Goal: Information Seeking & Learning: Learn about a topic

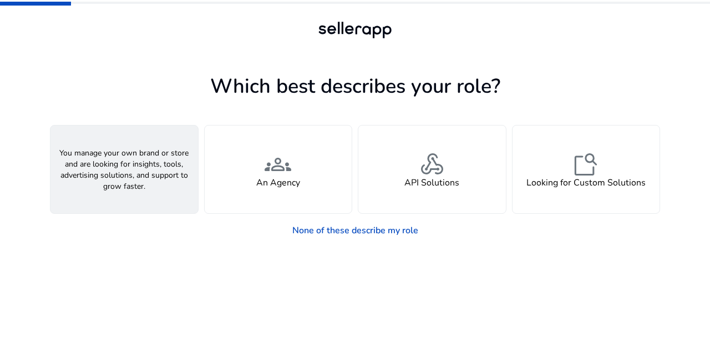
click at [124, 187] on h4 "A Seller" at bounding box center [124, 183] width 33 height 11
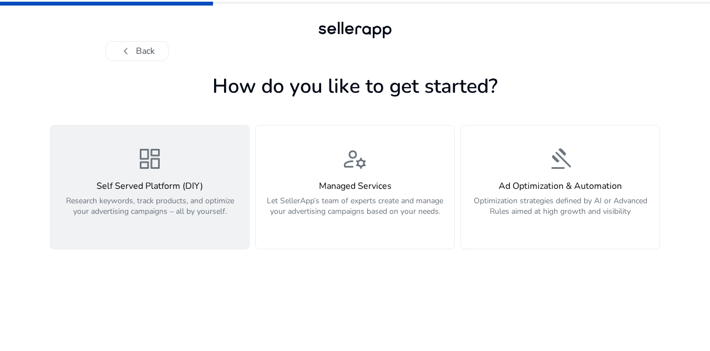
click at [146, 209] on p "Research keywords, track products, and optimize your advertising campaigns – al…" at bounding box center [149, 211] width 185 height 33
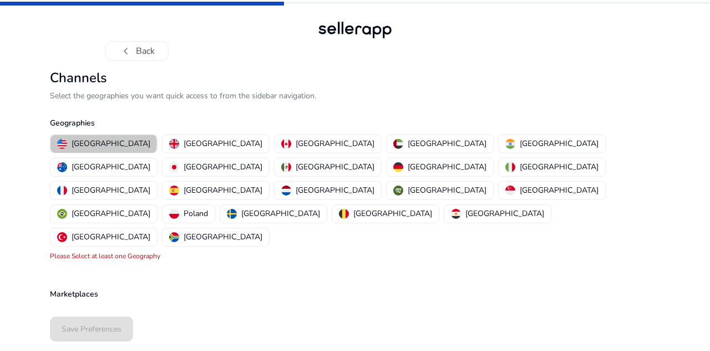
click at [103, 142] on p "[GEOGRAPHIC_DATA]" at bounding box center [111, 144] width 79 height 12
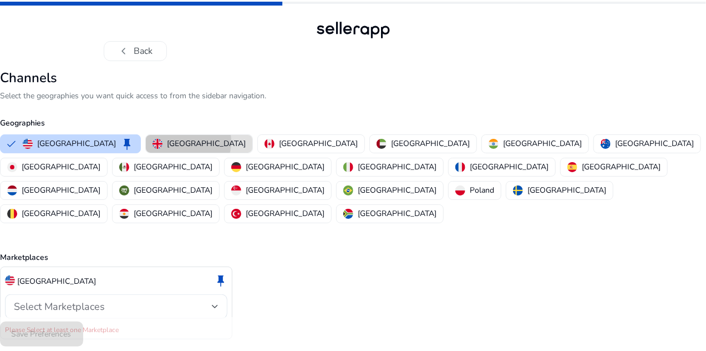
click at [199, 141] on p "[GEOGRAPHIC_DATA]" at bounding box center [206, 144] width 79 height 12
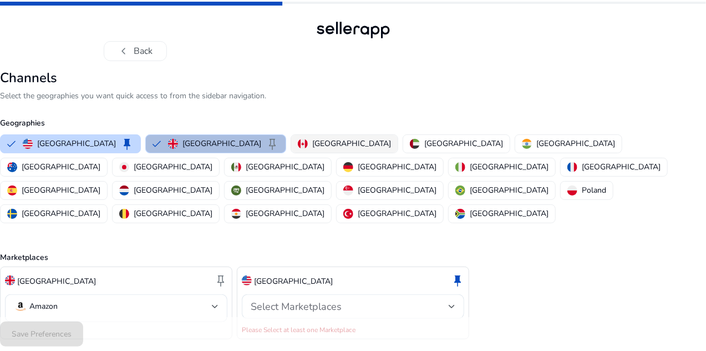
click at [320, 143] on p "[GEOGRAPHIC_DATA]" at bounding box center [351, 144] width 79 height 12
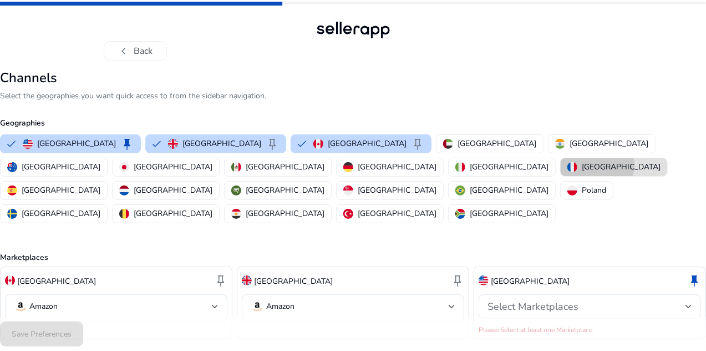
click at [582, 165] on p "[GEOGRAPHIC_DATA]" at bounding box center [621, 167] width 79 height 12
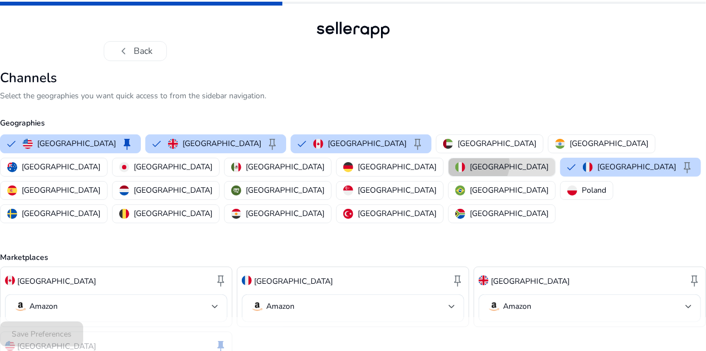
click at [470, 164] on p "[GEOGRAPHIC_DATA]" at bounding box center [509, 167] width 79 height 12
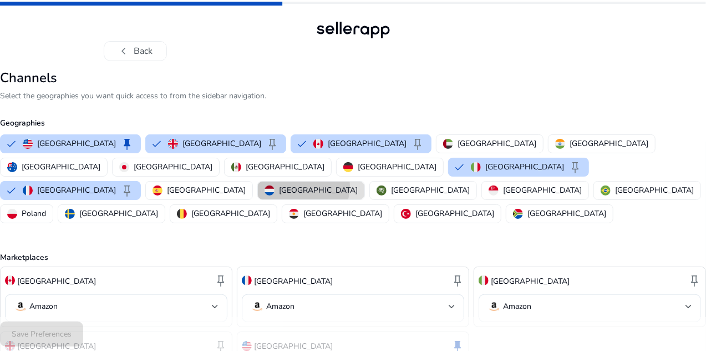
click at [358, 184] on p "[GEOGRAPHIC_DATA]" at bounding box center [318, 190] width 79 height 12
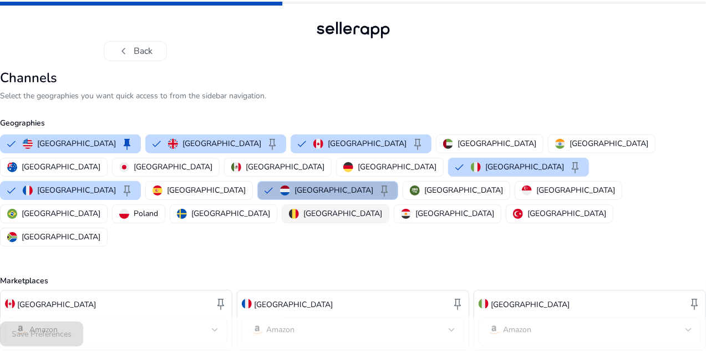
click at [303, 207] on p "[GEOGRAPHIC_DATA]" at bounding box center [342, 213] width 79 height 12
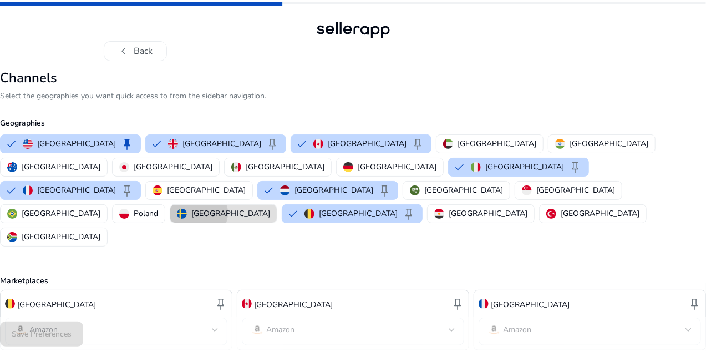
click at [191, 207] on p "[GEOGRAPHIC_DATA]" at bounding box center [230, 213] width 79 height 12
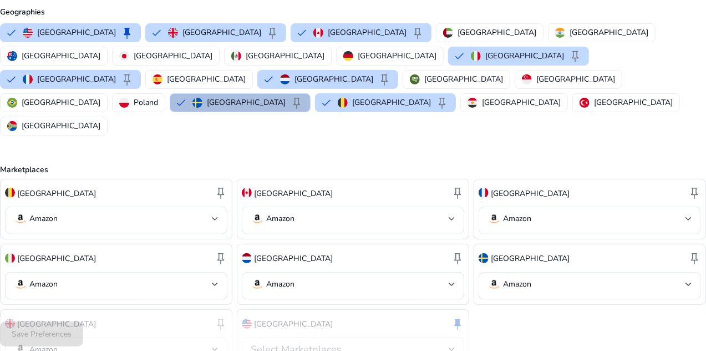
scroll to position [136, 0]
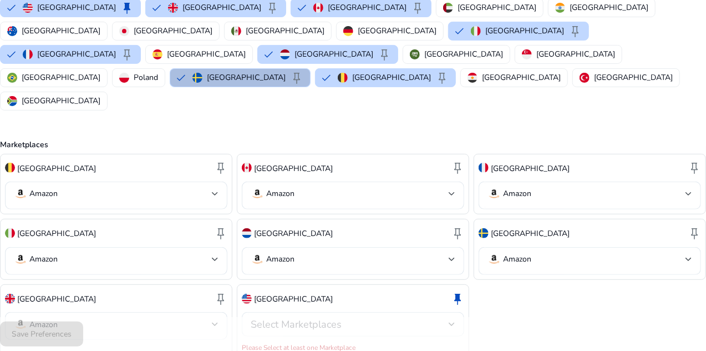
click at [449, 322] on div at bounding box center [452, 324] width 7 height 4
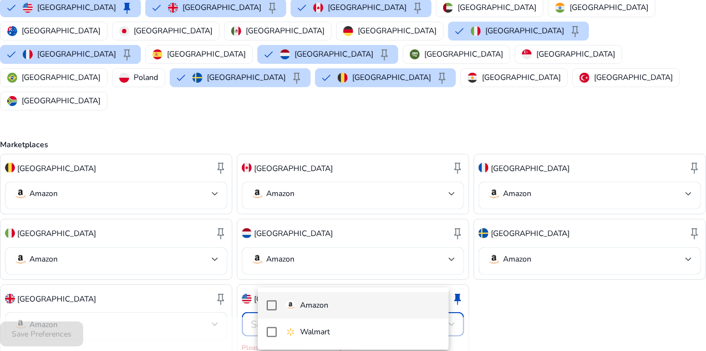
click at [341, 300] on span "Amazon" at bounding box center [363, 305] width 154 height 12
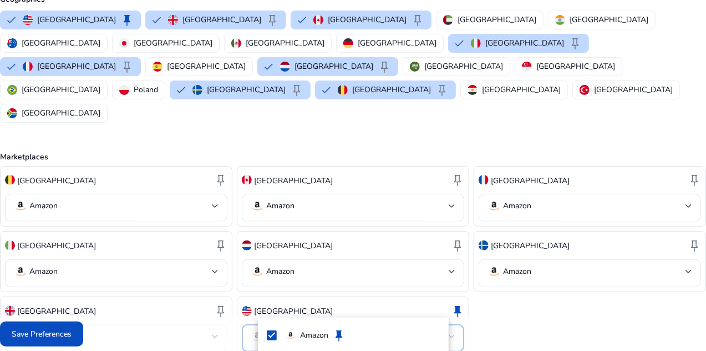
scroll to position [68, 0]
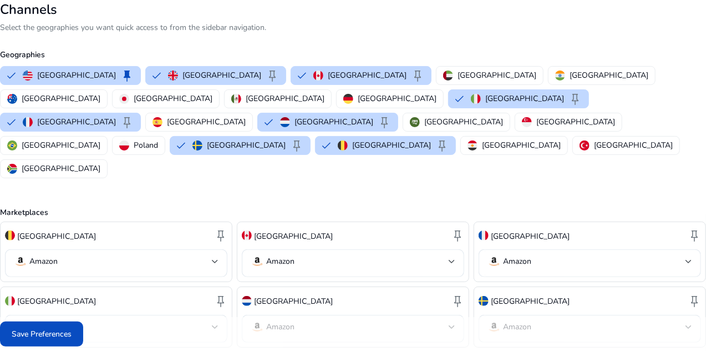
click at [608, 94] on div at bounding box center [353, 175] width 706 height 351
click at [609, 116] on p "[GEOGRAPHIC_DATA]" at bounding box center [575, 122] width 79 height 12
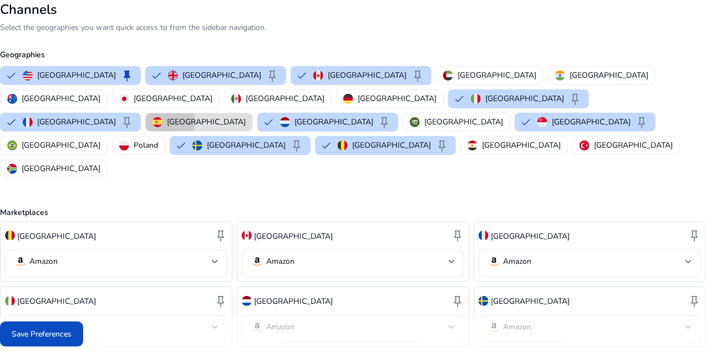
click at [246, 116] on div "[GEOGRAPHIC_DATA]" at bounding box center [199, 122] width 93 height 12
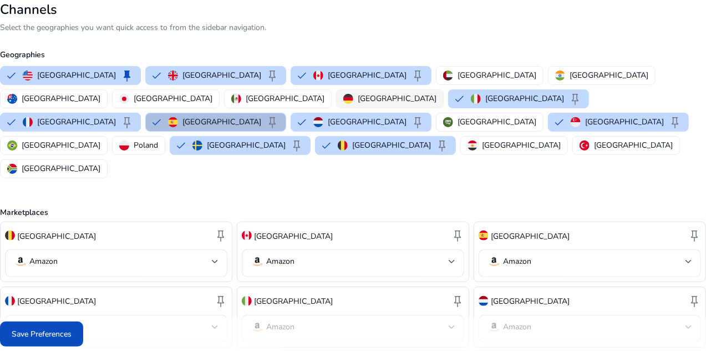
click at [358, 93] on p "[GEOGRAPHIC_DATA]" at bounding box center [397, 99] width 79 height 12
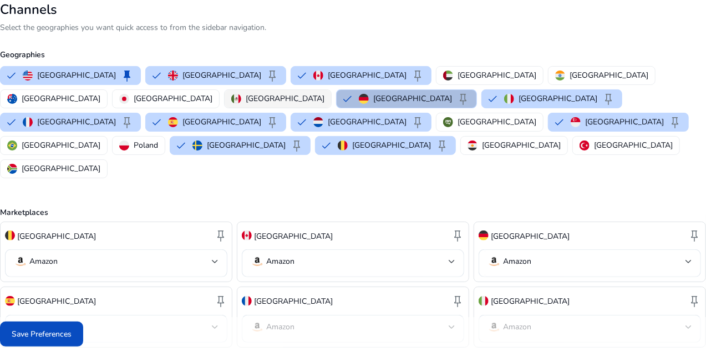
click at [246, 97] on p "[GEOGRAPHIC_DATA]" at bounding box center [285, 99] width 79 height 12
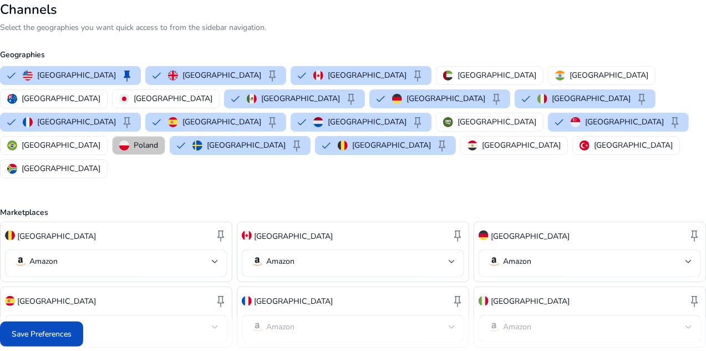
click at [158, 139] on p "Poland" at bounding box center [146, 145] width 24 height 12
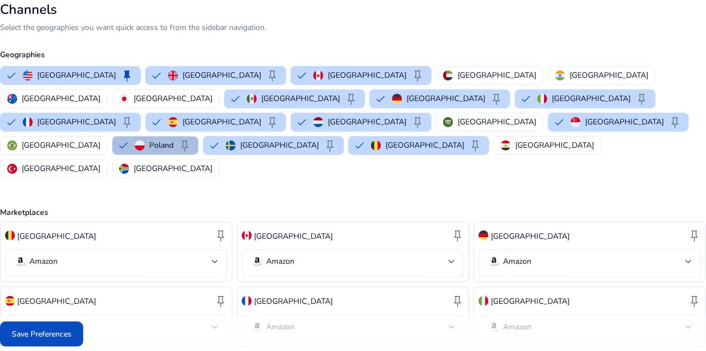
click at [145, 140] on img "button" at bounding box center [140, 145] width 10 height 10
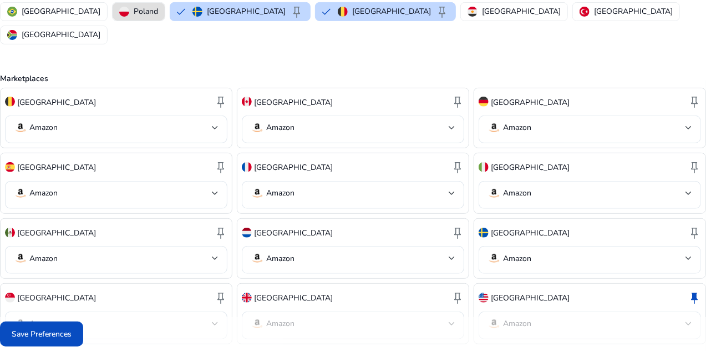
scroll to position [211, 0]
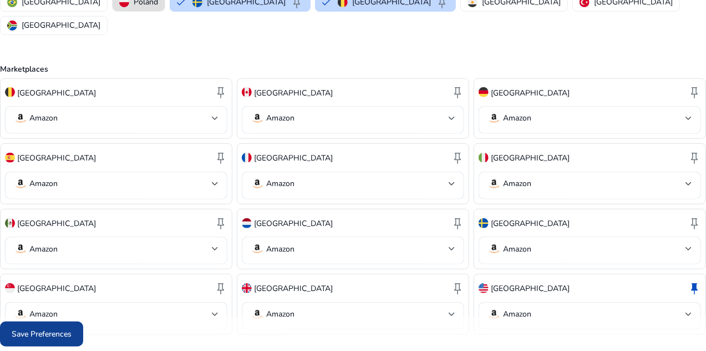
click at [83, 336] on span at bounding box center [41, 334] width 83 height 27
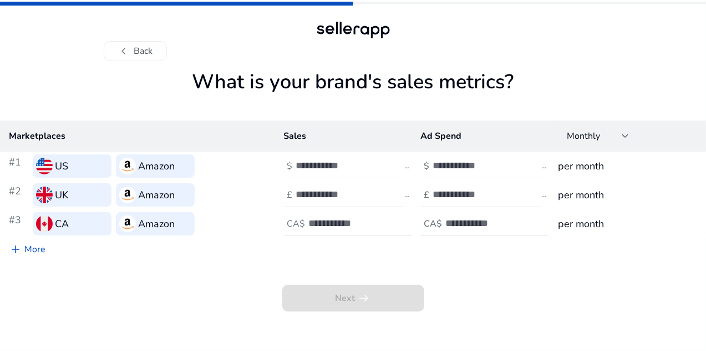
scroll to position [0, 0]
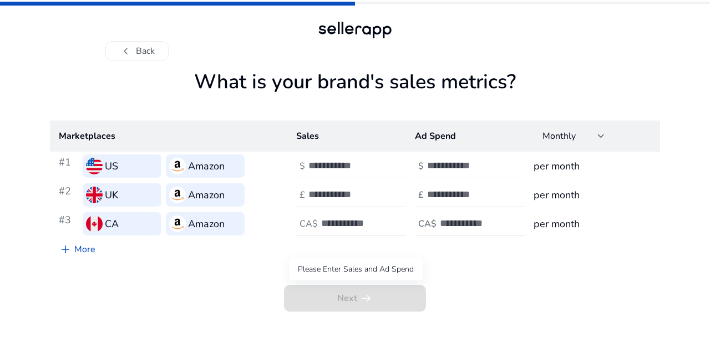
click at [338, 269] on div "Please Enter Sales and Ad Spend" at bounding box center [356, 269] width 134 height 22
click at [367, 269] on div "Please Enter Sales and Ad Spend" at bounding box center [356, 269] width 134 height 22
click at [353, 299] on span "Next arrow_right_alt" at bounding box center [355, 298] width 142 height 27
click at [600, 138] on div at bounding box center [601, 136] width 7 height 4
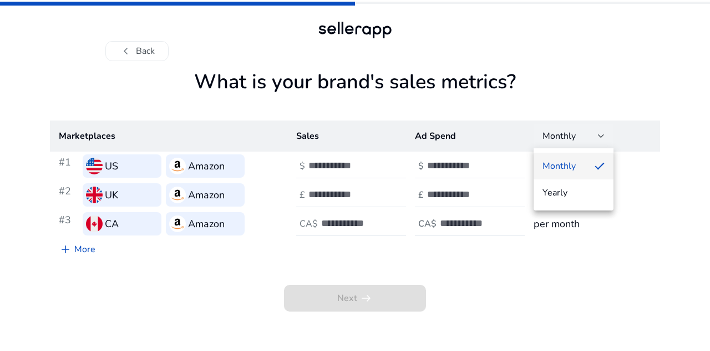
click at [600, 138] on div at bounding box center [355, 175] width 710 height 351
click at [320, 165] on input "number" at bounding box center [345, 165] width 75 height 12
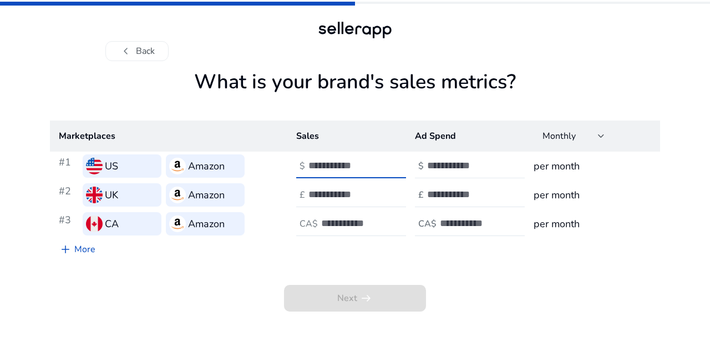
type input "*"
click at [481, 167] on input "number" at bounding box center [464, 165] width 75 height 12
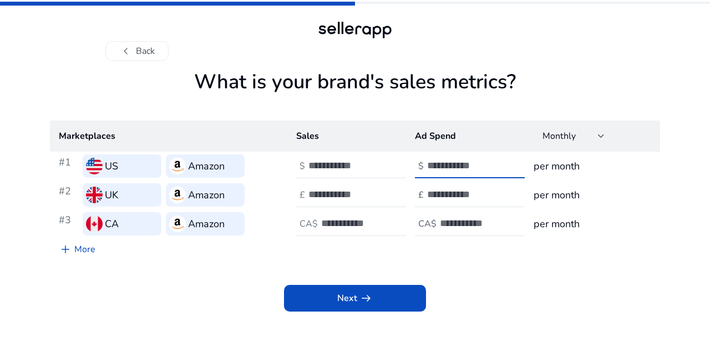
type input "*"
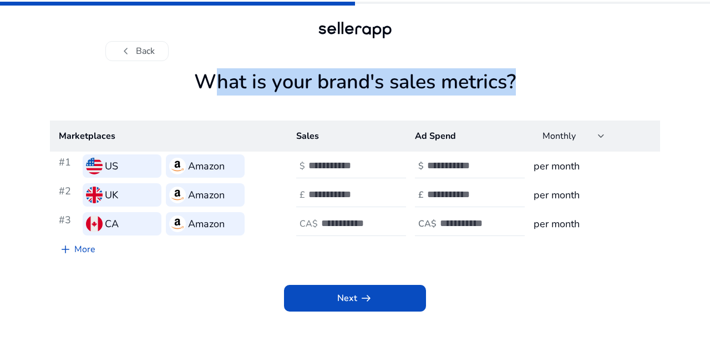
drag, startPoint x: 195, startPoint y: 80, endPoint x: 505, endPoint y: 95, distance: 309.9
click at [505, 95] on h1 "What is your brand's sales metrics?" at bounding box center [355, 95] width 610 height 50
copy h1 "What is your brand's sales metrics"
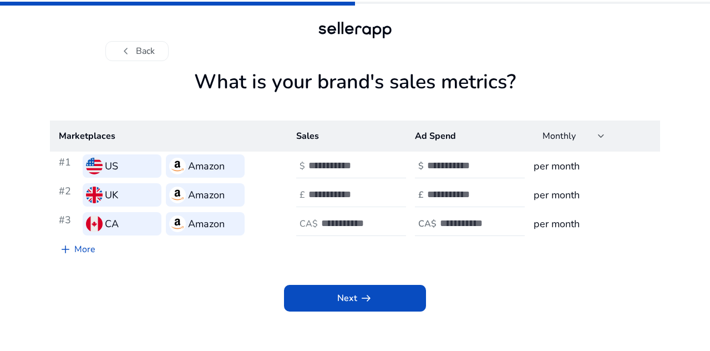
click at [377, 195] on input "**" at bounding box center [345, 194] width 75 height 12
drag, startPoint x: 366, startPoint y: 195, endPoint x: 306, endPoint y: 192, distance: 60.0
click at [306, 192] on div "£ **" at bounding box center [352, 195] width 112 height 24
type input "*"
click at [451, 188] on input "number" at bounding box center [464, 194] width 75 height 12
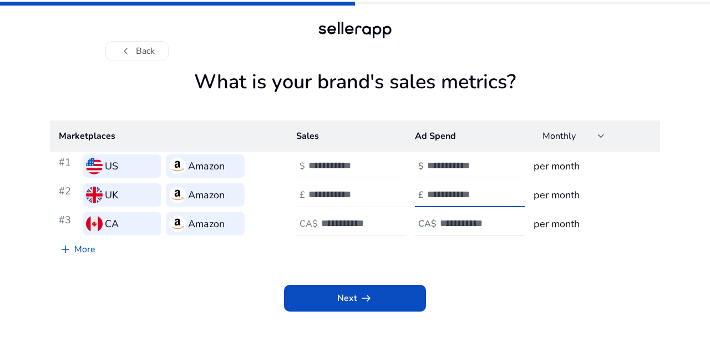
type input "*"
click at [342, 220] on input "number" at bounding box center [358, 223] width 75 height 12
type input "*"
click at [462, 215] on div at bounding box center [490, 223] width 100 height 24
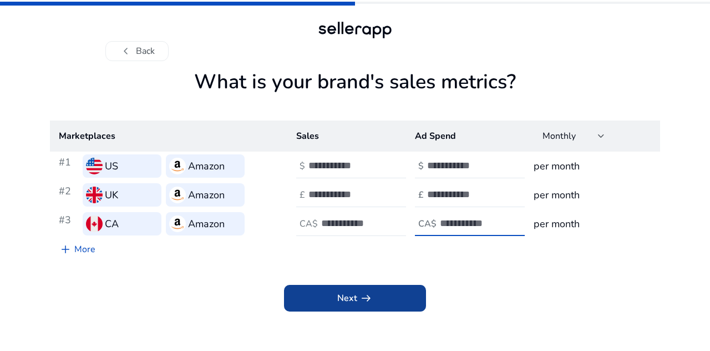
type input "*"
click at [364, 302] on span "arrow_right_alt" at bounding box center [365, 297] width 13 height 13
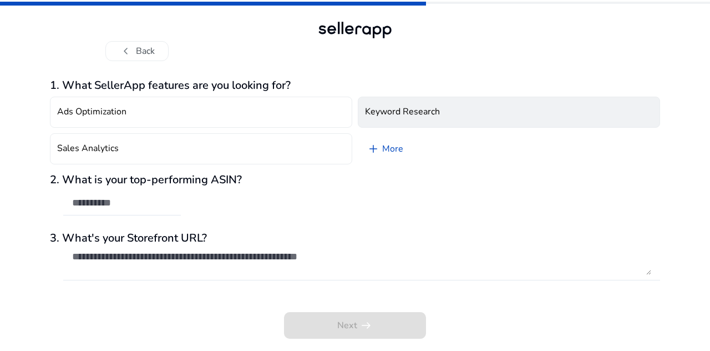
click at [393, 113] on h4 "Keyword Research" at bounding box center [402, 112] width 75 height 11
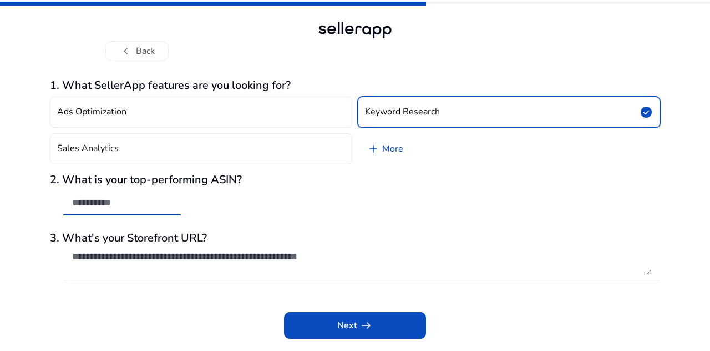
click at [116, 204] on input "text" at bounding box center [122, 202] width 100 height 12
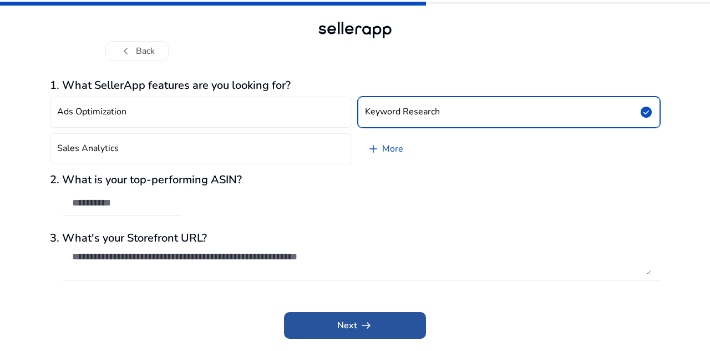
click at [334, 320] on span at bounding box center [355, 325] width 142 height 27
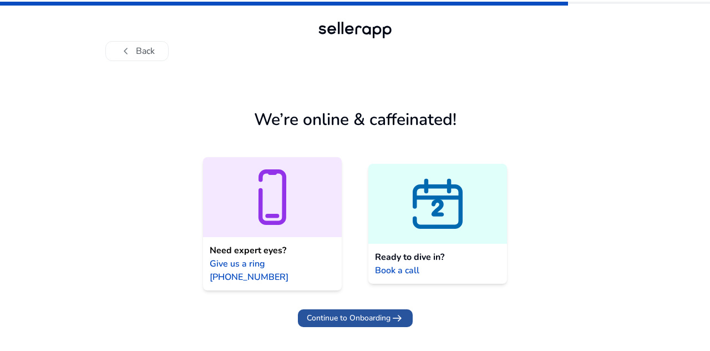
click at [343, 312] on span "Continue to Onboarding" at bounding box center [349, 318] width 84 height 12
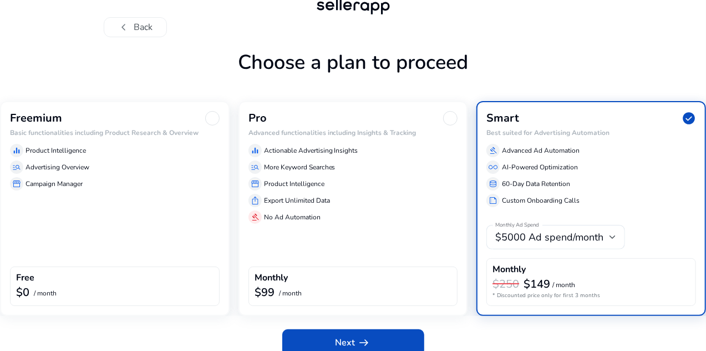
scroll to position [37, 0]
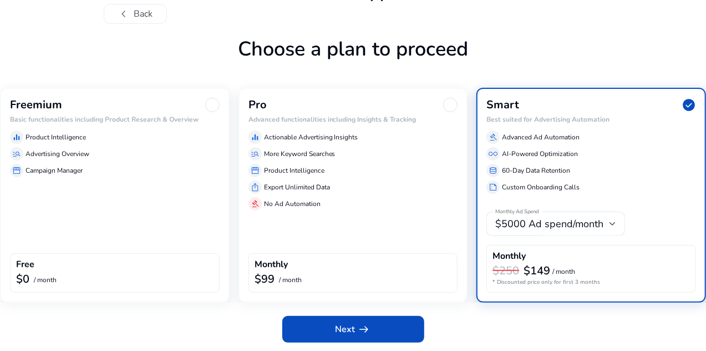
click at [140, 277] on div "$0 / month" at bounding box center [114, 279] width 197 height 14
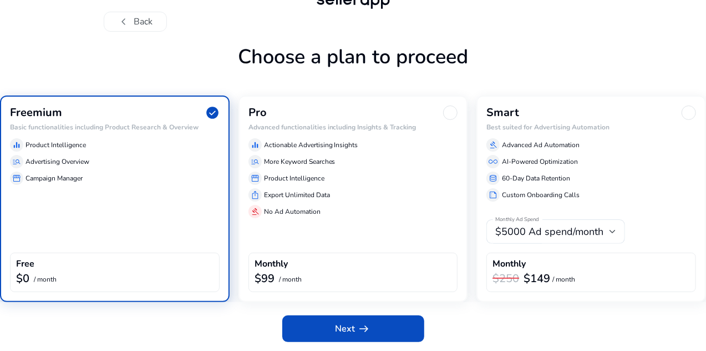
scroll to position [29, 0]
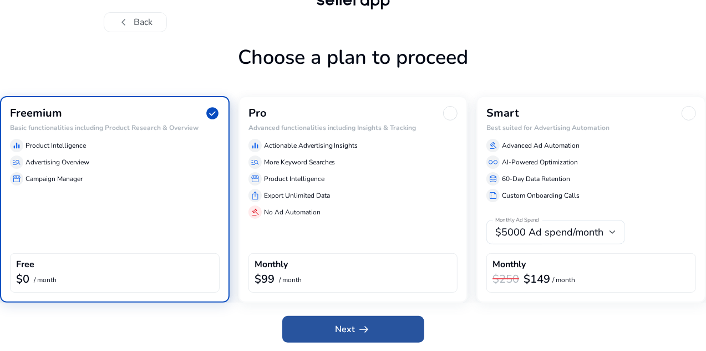
click at [330, 333] on span at bounding box center [353, 329] width 142 height 27
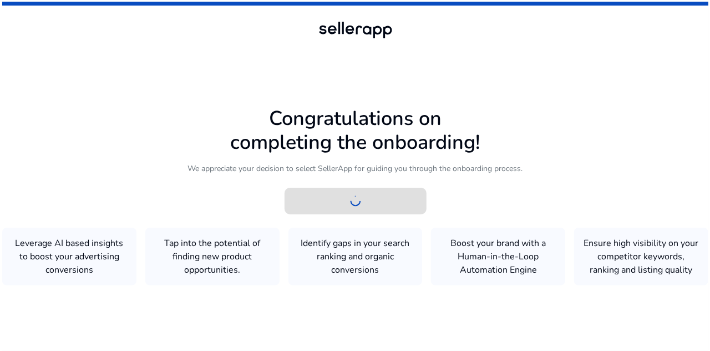
scroll to position [0, 0]
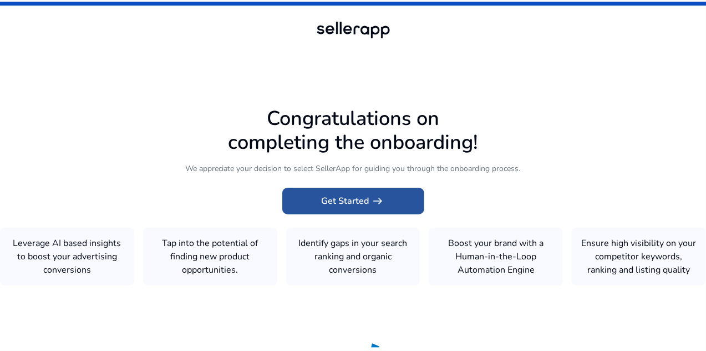
click at [352, 194] on span "Get Started arrow_right_alt" at bounding box center [353, 200] width 63 height 13
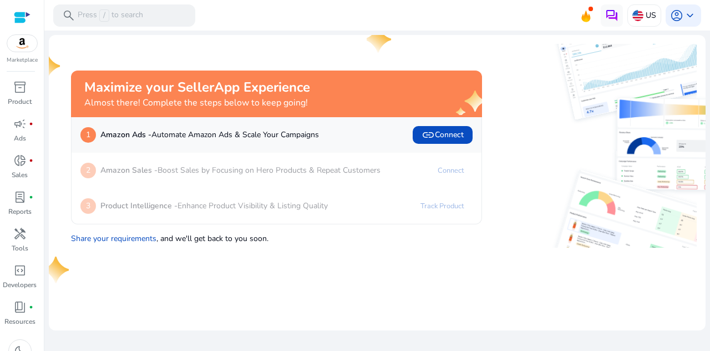
click at [352, 265] on mat-card "Maximize your SellerApp Experience Almost there! Complete the steps below to ke…" at bounding box center [377, 182] width 657 height 295
click at [119, 13] on p "Press / to search" at bounding box center [110, 15] width 65 height 12
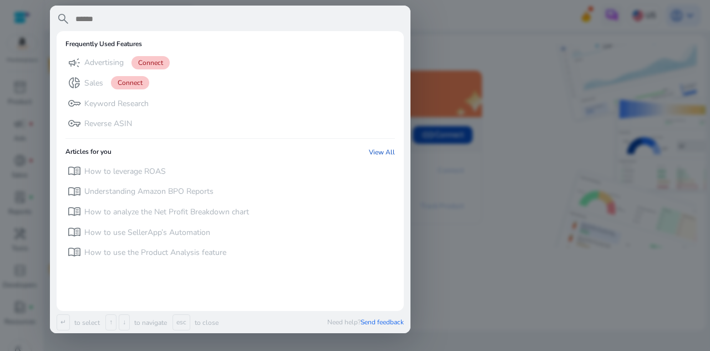
click at [466, 246] on div at bounding box center [355, 175] width 710 height 351
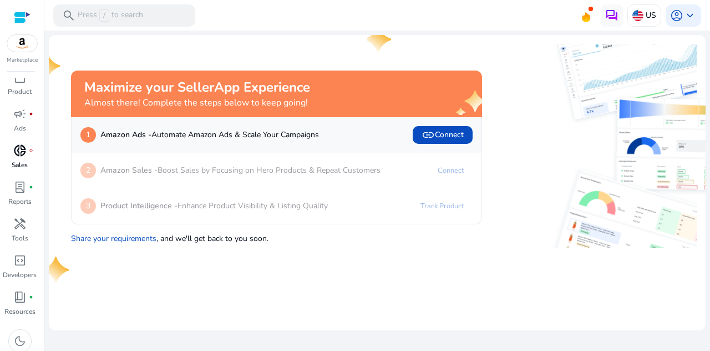
scroll to position [16, 0]
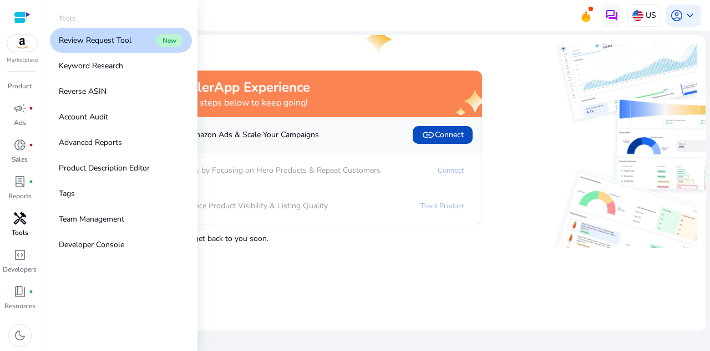
click at [20, 225] on span "handyman" at bounding box center [19, 217] width 13 height 13
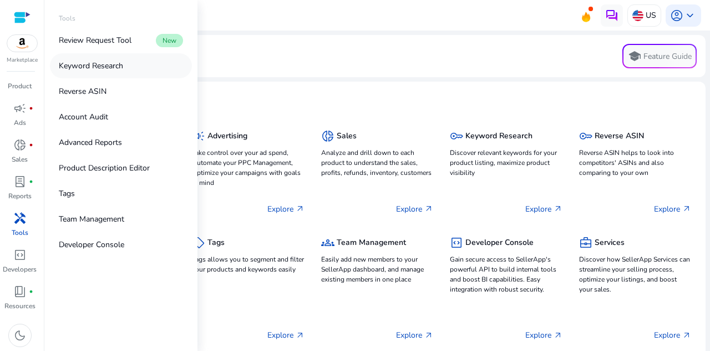
click at [97, 66] on p "Keyword Research" at bounding box center [91, 66] width 64 height 12
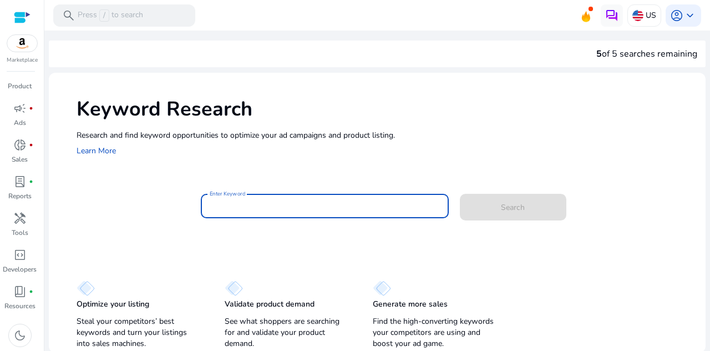
click at [237, 204] on input "Enter Keyword" at bounding box center [325, 206] width 230 height 12
paste input "**********"
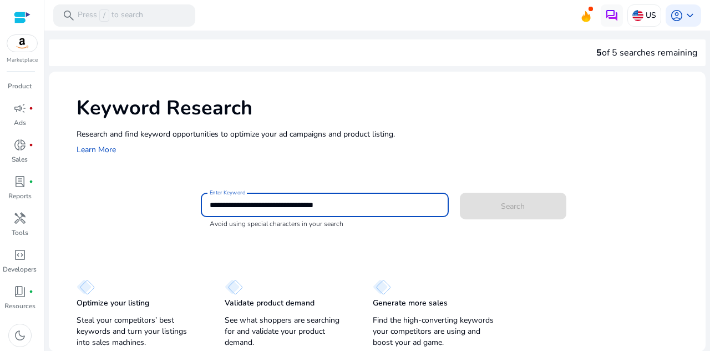
drag, startPoint x: 281, startPoint y: 204, endPoint x: 349, endPoint y: 204, distance: 67.7
click at [349, 204] on input "**********" at bounding box center [325, 205] width 230 height 12
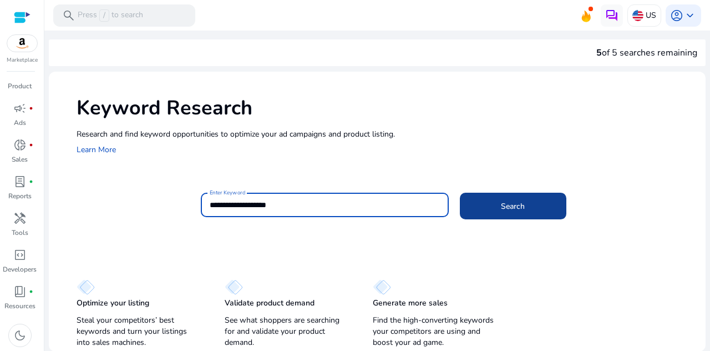
type input "**********"
click at [514, 208] on span "Search" at bounding box center [513, 206] width 24 height 12
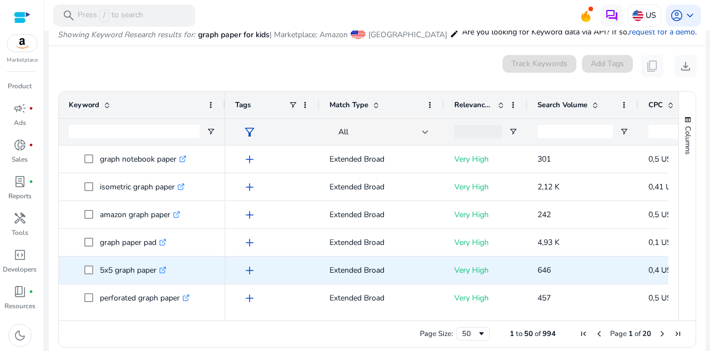
scroll to position [0, 0]
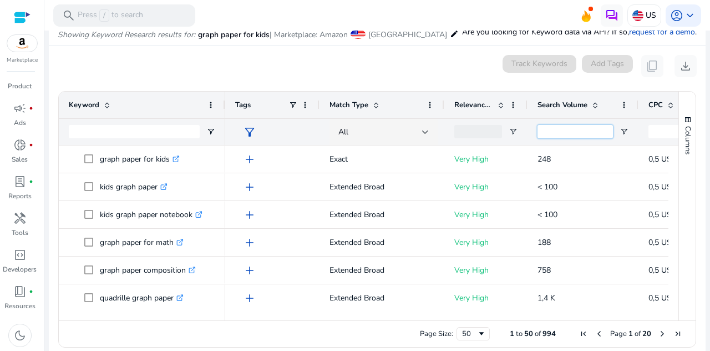
click at [590, 132] on input "Search Volume Filter Input" at bounding box center [575, 131] width 75 height 13
click at [590, 104] on span at bounding box center [594, 104] width 12 height 9
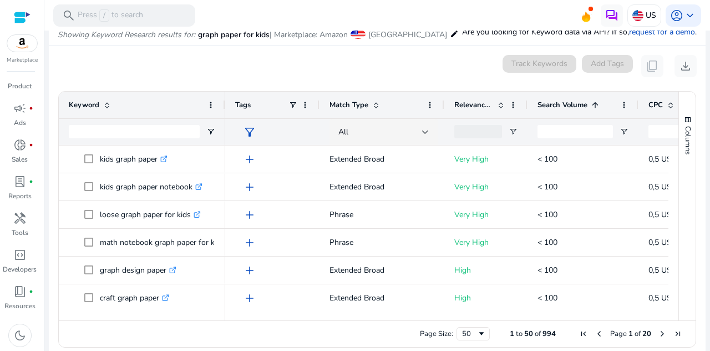
click at [590, 104] on span at bounding box center [594, 104] width 12 height 9
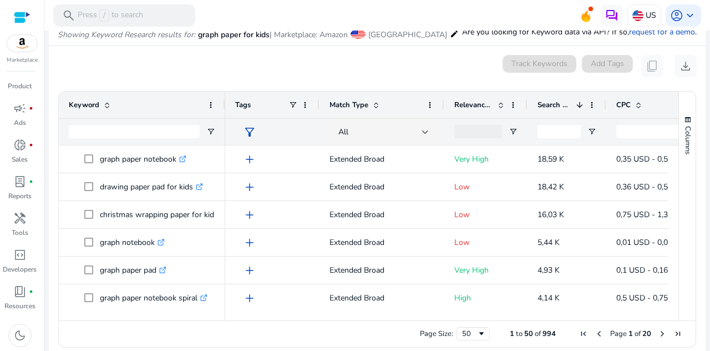
drag, startPoint x: 636, startPoint y: 104, endPoint x: 604, endPoint y: 107, distance: 32.3
click at [604, 107] on div at bounding box center [606, 105] width 4 height 27
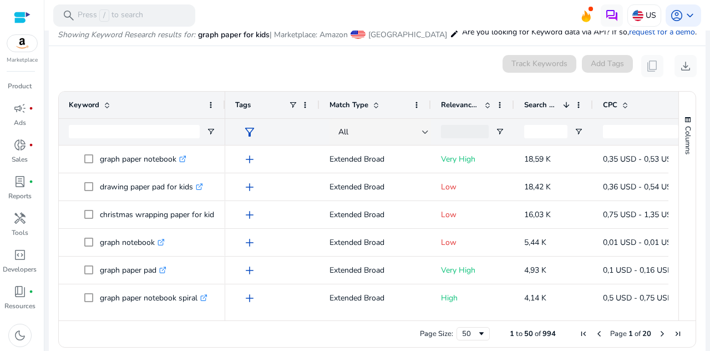
drag, startPoint x: 442, startPoint y: 102, endPoint x: 396, endPoint y: 103, distance: 45.5
click at [396, 103] on div "Match Type" at bounding box center [376, 105] width 112 height 27
drag, startPoint x: 318, startPoint y: 104, endPoint x: 296, endPoint y: 106, distance: 22.9
click at [296, 106] on div "Tags" at bounding box center [272, 105] width 94 height 27
drag, startPoint x: 318, startPoint y: 103, endPoint x: 310, endPoint y: 103, distance: 7.8
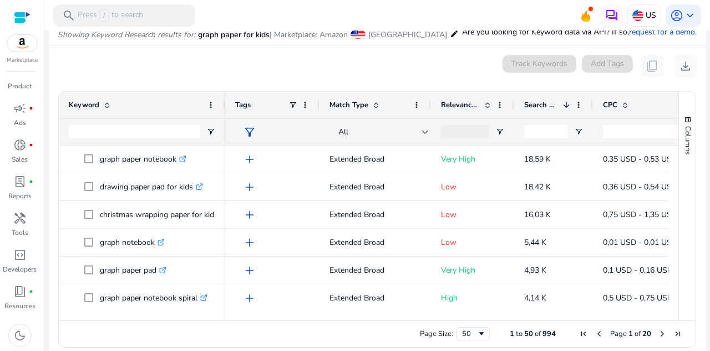
click at [310, 103] on div "Tags" at bounding box center [272, 105] width 94 height 27
drag, startPoint x: 430, startPoint y: 101, endPoint x: 412, endPoint y: 105, distance: 18.7
click at [412, 105] on div "Match Type" at bounding box center [375, 105] width 111 height 27
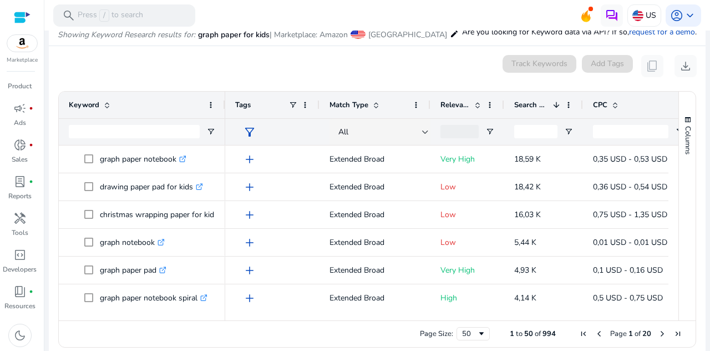
drag, startPoint x: 513, startPoint y: 100, endPoint x: 504, endPoint y: 100, distance: 9.4
click at [504, 100] on div at bounding box center [504, 105] width 4 height 27
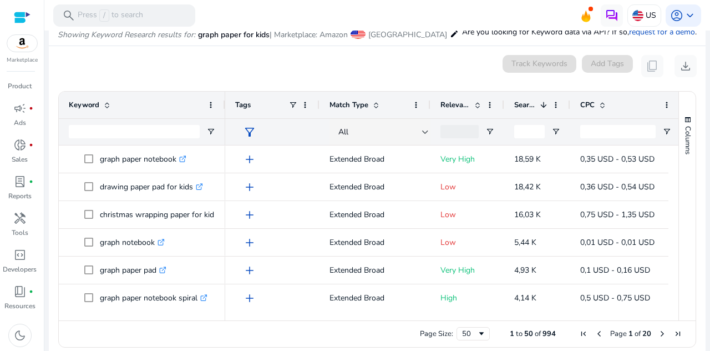
drag, startPoint x: 581, startPoint y: 102, endPoint x: 568, endPoint y: 104, distance: 13.0
click at [568, 104] on div at bounding box center [570, 105] width 4 height 27
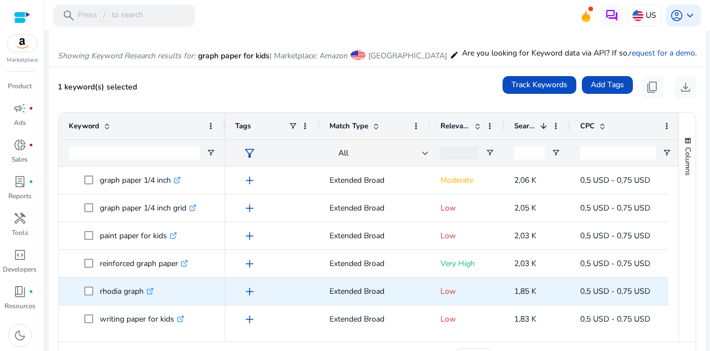
scroll to position [444, 0]
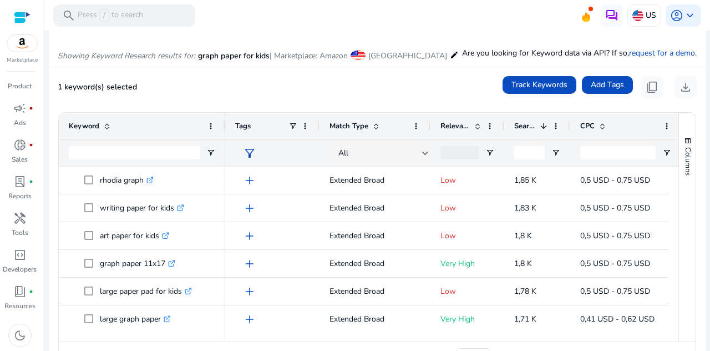
click at [457, 124] on span "Relevance Score" at bounding box center [454, 126] width 29 height 10
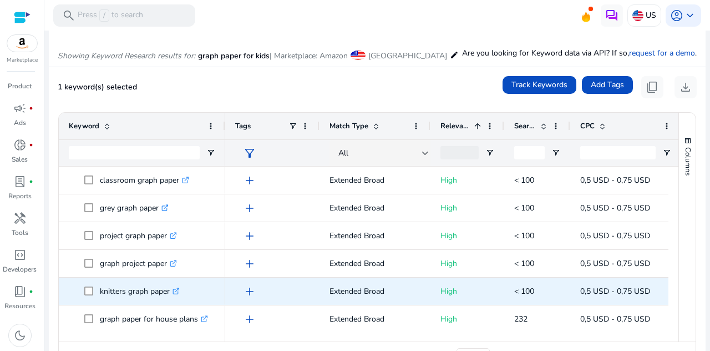
scroll to position [499, 0]
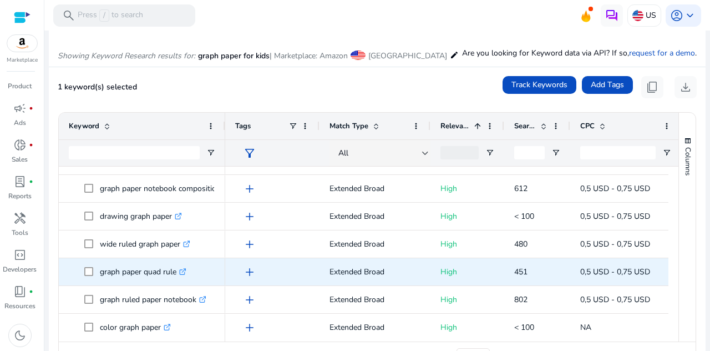
scroll to position [610, 0]
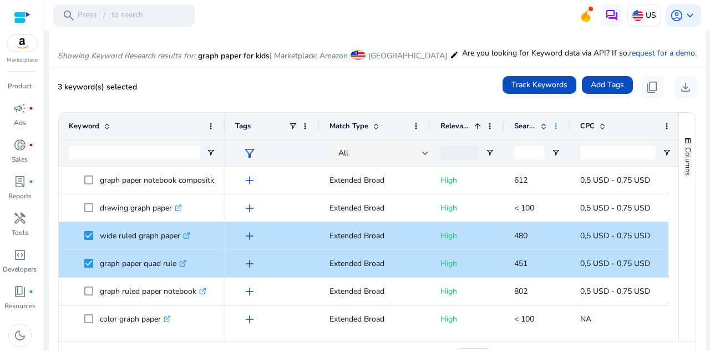
click at [555, 124] on span at bounding box center [555, 125] width 9 height 9
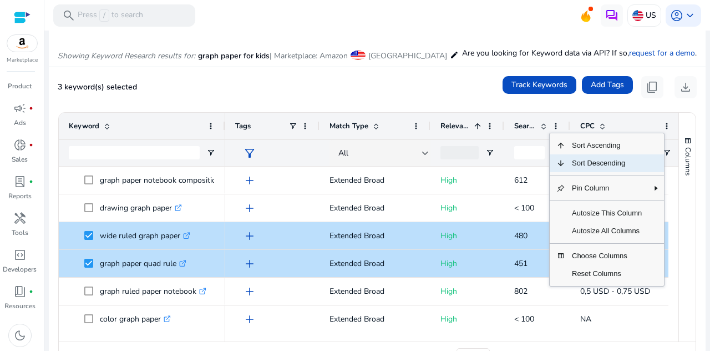
click at [563, 163] on span "Column Menu" at bounding box center [560, 163] width 9 height 9
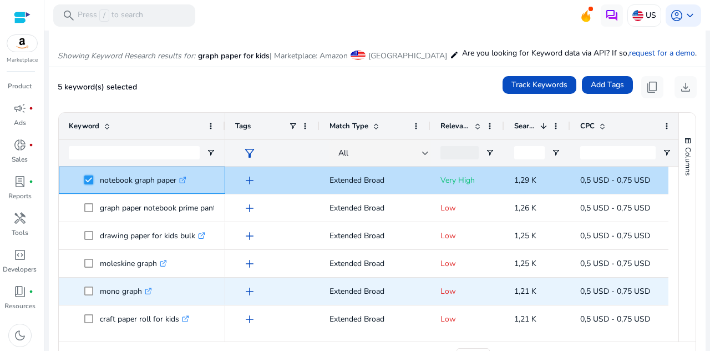
scroll to position [0, 0]
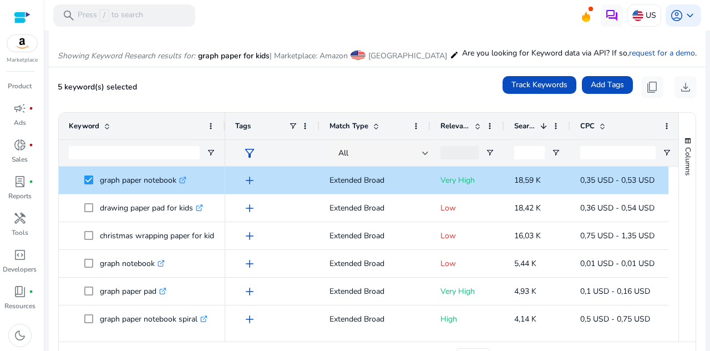
click at [467, 123] on span "Relevance Score" at bounding box center [454, 126] width 29 height 10
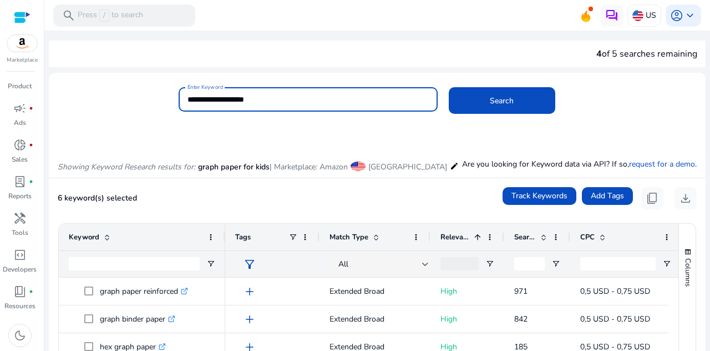
drag, startPoint x: 292, startPoint y: 97, endPoint x: 178, endPoint y: 101, distance: 114.4
click at [179, 101] on div "**********" at bounding box center [308, 99] width 259 height 24
paste input "**********"
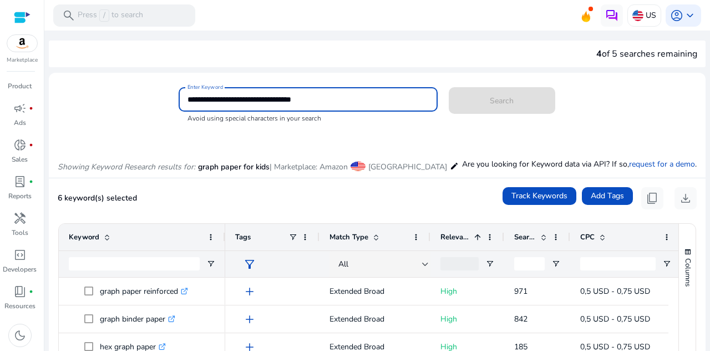
drag, startPoint x: 267, startPoint y: 100, endPoint x: 342, endPoint y: 99, distance: 74.3
click at [342, 99] on input "**********" at bounding box center [308, 99] width 241 height 12
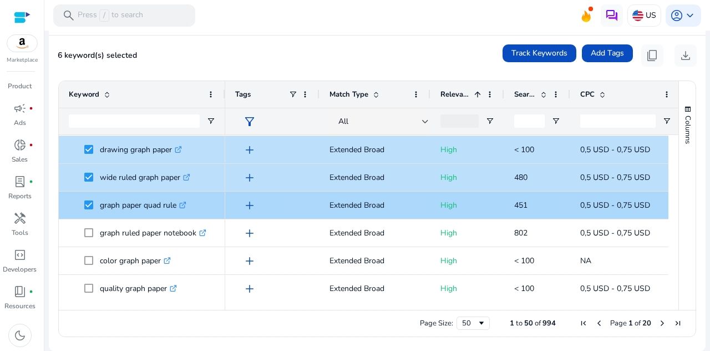
scroll to position [555, 0]
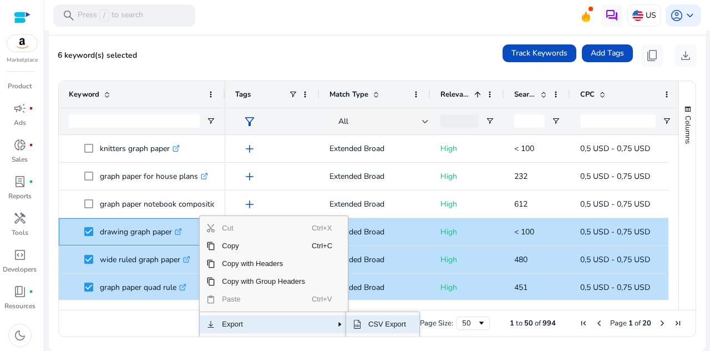
click at [372, 324] on span "CSV Export" at bounding box center [387, 324] width 51 height 18
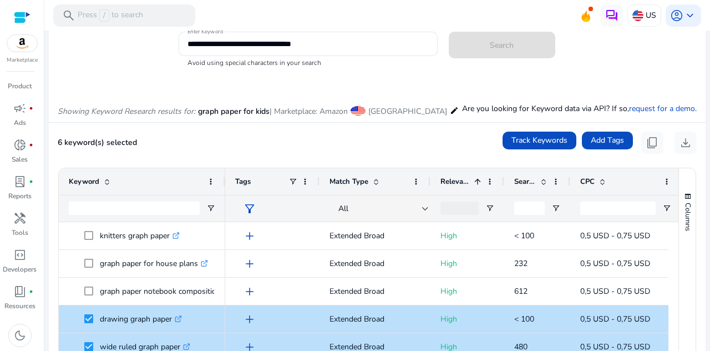
scroll to position [0, 0]
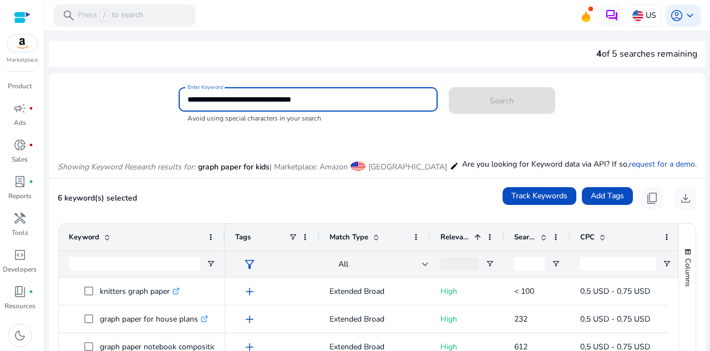
click at [363, 102] on input "**********" at bounding box center [308, 99] width 241 height 12
drag, startPoint x: 281, startPoint y: 98, endPoint x: 266, endPoint y: 98, distance: 14.4
click at [266, 98] on input "**********" at bounding box center [308, 99] width 241 height 12
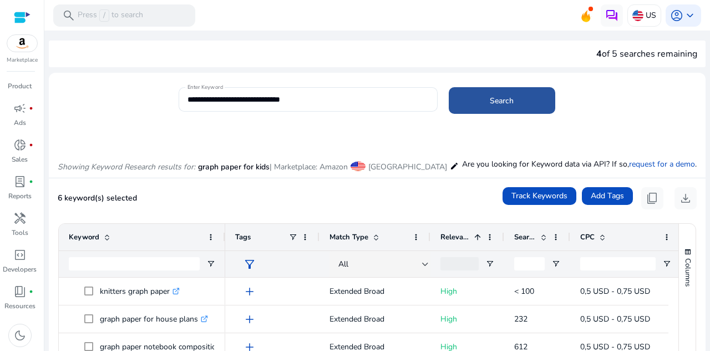
click at [476, 106] on span at bounding box center [502, 100] width 107 height 27
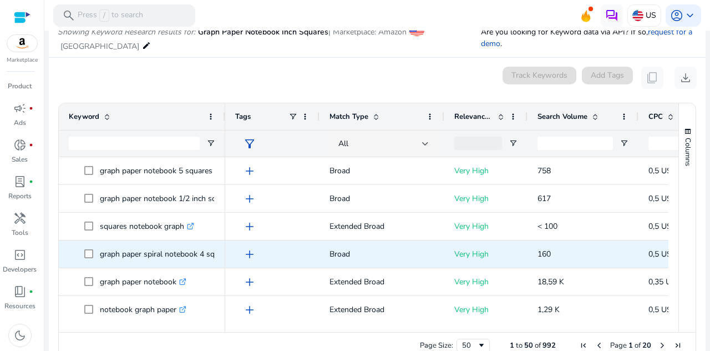
scroll to position [111, 0]
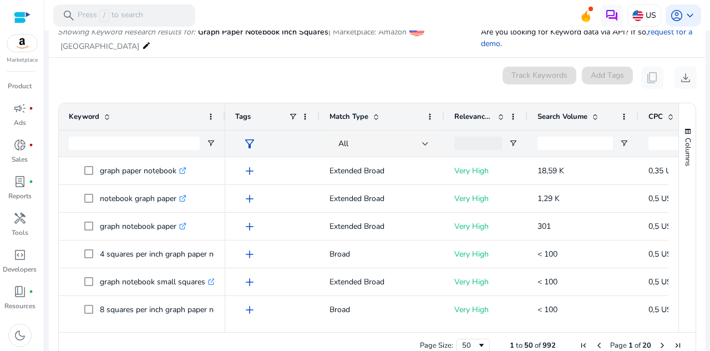
click at [570, 117] on span "Search Volume" at bounding box center [563, 117] width 50 height 10
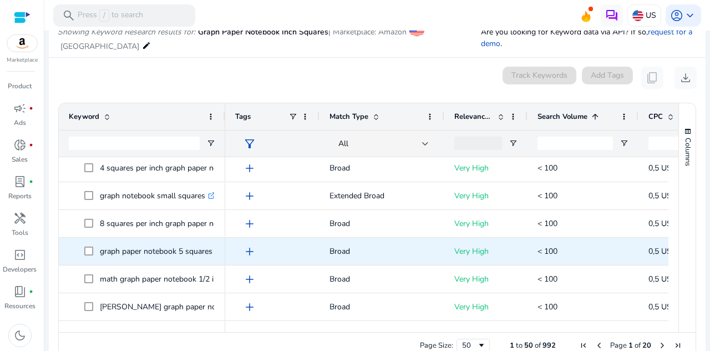
scroll to position [0, 0]
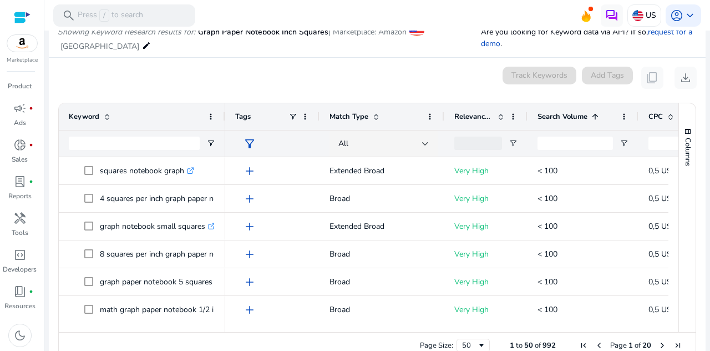
click at [568, 117] on span "Search Volume" at bounding box center [563, 117] width 50 height 10
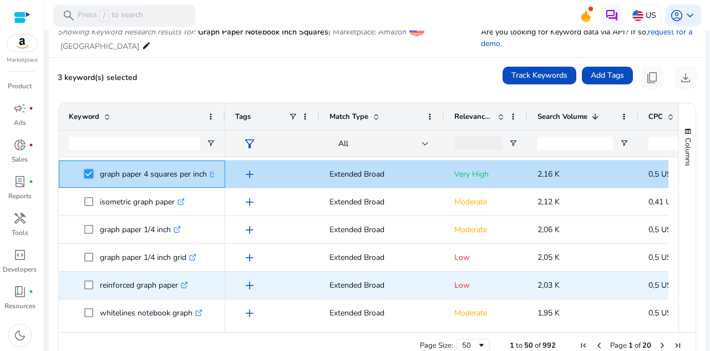
scroll to position [333, 0]
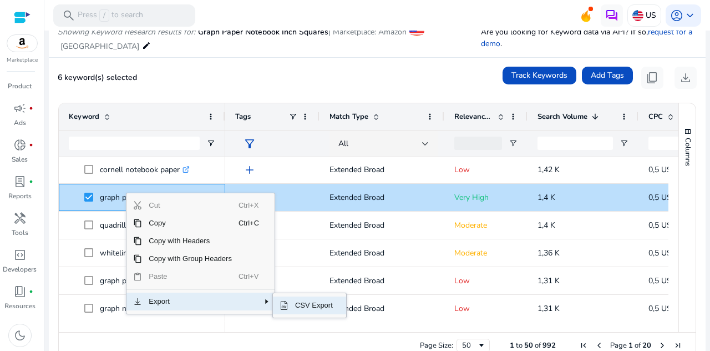
click at [301, 307] on span "CSV Export" at bounding box center [313, 305] width 51 height 18
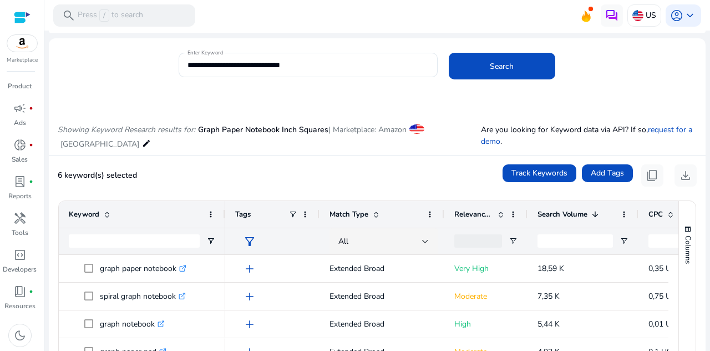
scroll to position [0, 0]
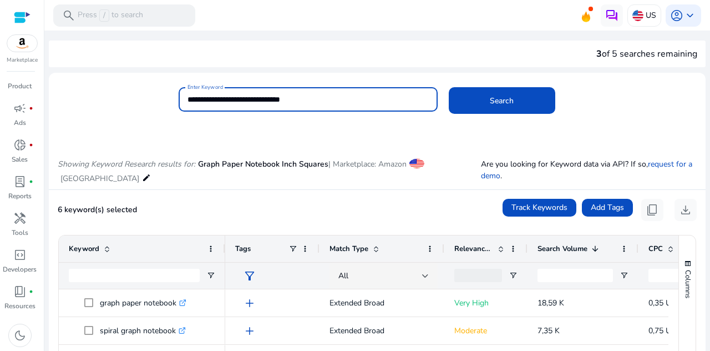
drag, startPoint x: 330, startPoint y: 97, endPoint x: 181, endPoint y: 104, distance: 148.8
click at [181, 104] on div "**********" at bounding box center [308, 99] width 259 height 24
paste input
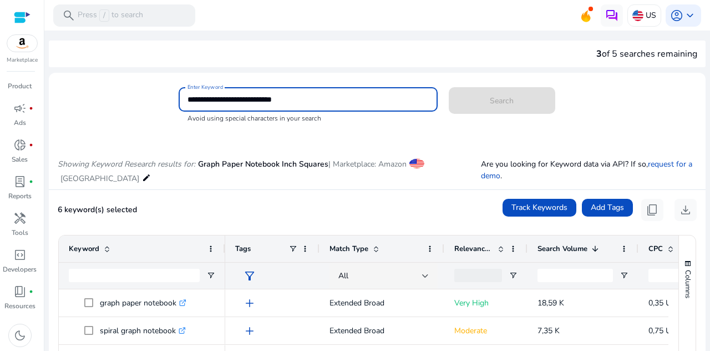
click at [255, 97] on input "**********" at bounding box center [308, 99] width 241 height 12
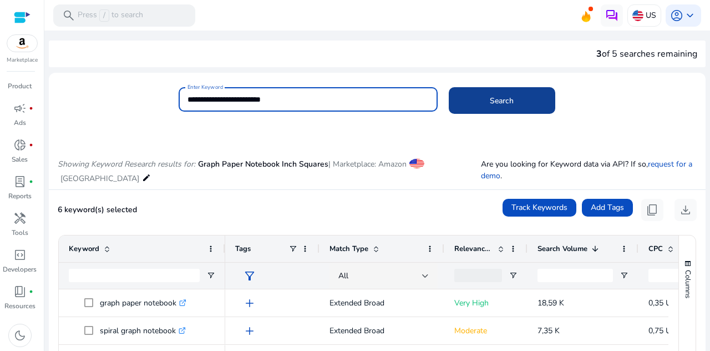
type input "**********"
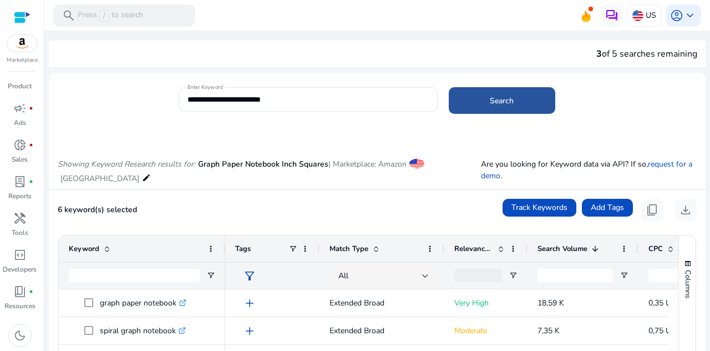
click at [519, 98] on span at bounding box center [502, 100] width 107 height 27
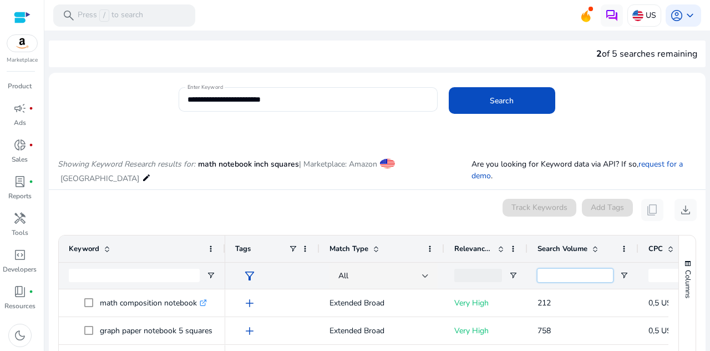
click at [580, 273] on input "Search Volume Filter Input" at bounding box center [575, 275] width 75 height 13
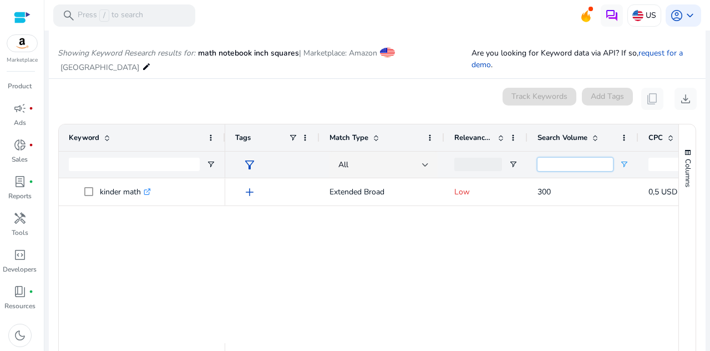
click at [541, 163] on input "***" at bounding box center [575, 164] width 75 height 13
type input "***"
click at [595, 139] on span at bounding box center [595, 137] width 9 height 9
click at [596, 138] on span at bounding box center [595, 137] width 9 height 9
drag, startPoint x: 576, startPoint y: 160, endPoint x: 520, endPoint y: 164, distance: 56.2
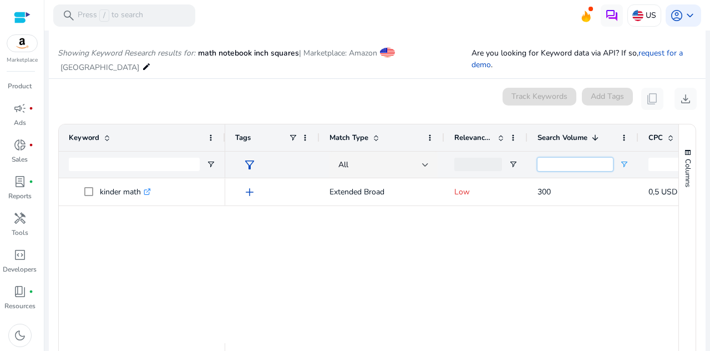
click at [520, 164] on div "All *** filter_alt" at bounding box center [598, 164] width 746 height 27
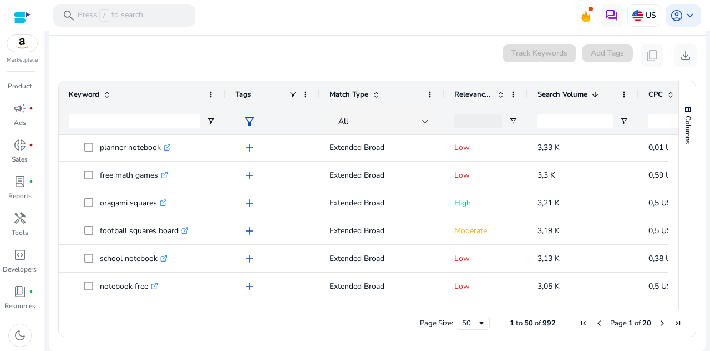
click at [659, 321] on span "Next Page" at bounding box center [662, 322] width 9 height 9
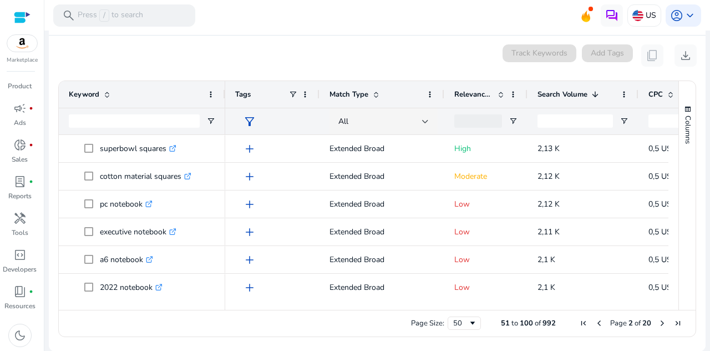
click at [464, 92] on span "Relevance Score" at bounding box center [473, 94] width 39 height 10
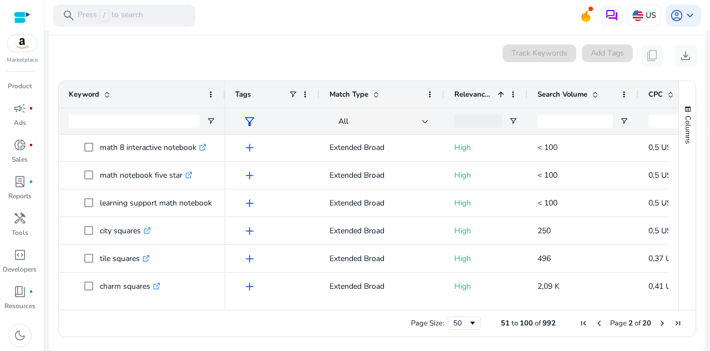
click at [658, 322] on span "Next Page" at bounding box center [662, 322] width 9 height 9
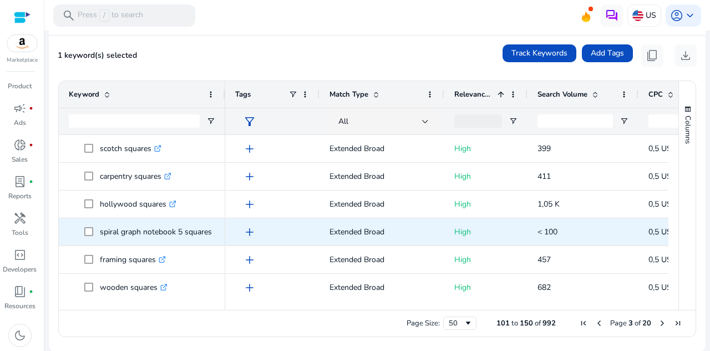
scroll to position [444, 0]
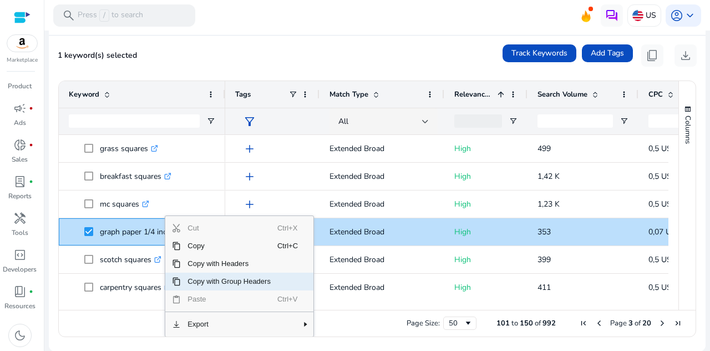
click at [195, 282] on span "Copy with Group Headers" at bounding box center [229, 281] width 97 height 18
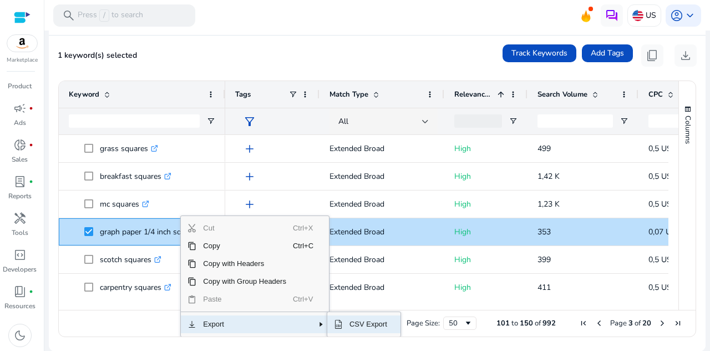
click at [367, 326] on span "CSV Export" at bounding box center [368, 324] width 51 height 18
